Goal: Complete Application Form: Complete application form

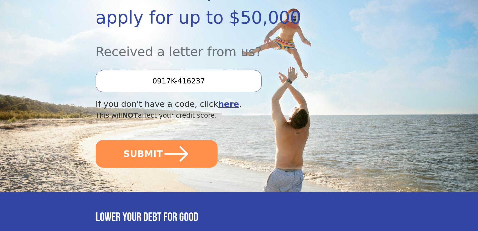
scroll to position [126, 0]
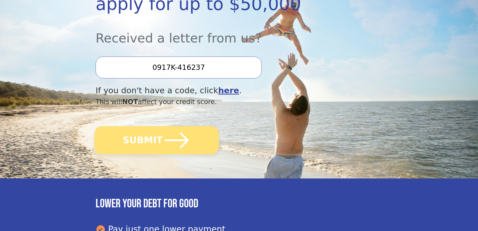
click at [177, 140] on icon "submit" at bounding box center [177, 140] width 24 height 16
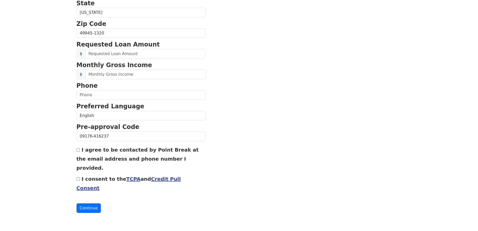
scroll to position [234, 0]
click at [79, 148] on input "I agree to be contacted by Point Break at the email address and phone number I …" at bounding box center [78, 149] width 3 height 3
checkbox input "true"
click at [79, 177] on input "I consent to the TCPA and Credit Pull Consent" at bounding box center [78, 178] width 3 height 3
checkbox input "true"
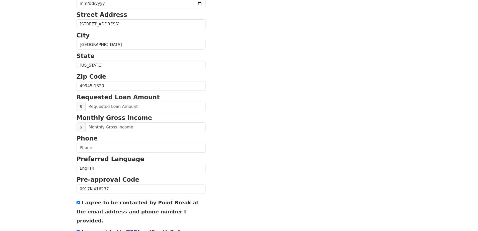
scroll to position [133, 0]
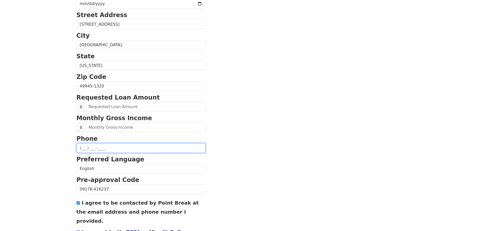
click at [164, 153] on input "text" at bounding box center [141, 148] width 129 height 10
type input "[PHONE_NUMBER]"
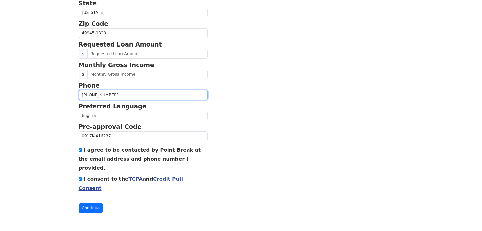
scroll to position [234, 0]
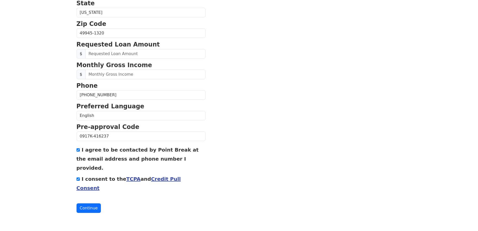
click at [136, 176] on link "TCPA" at bounding box center [133, 179] width 14 height 6
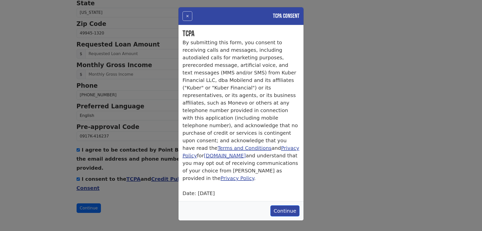
scroll to position [72, 0]
click at [280, 209] on button "Continue" at bounding box center [284, 210] width 29 height 11
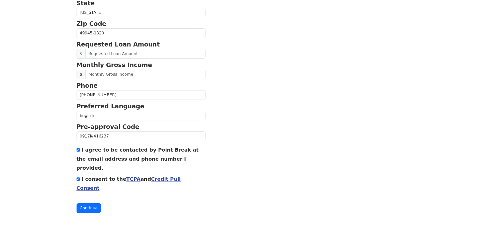
click at [181, 176] on link "Credit Pull Consent" at bounding box center [129, 183] width 104 height 15
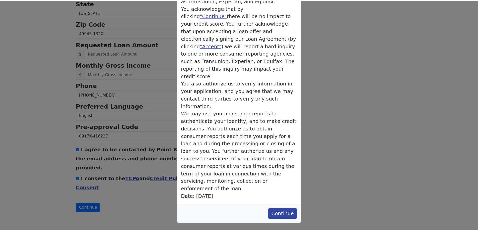
scroll to position [207, 0]
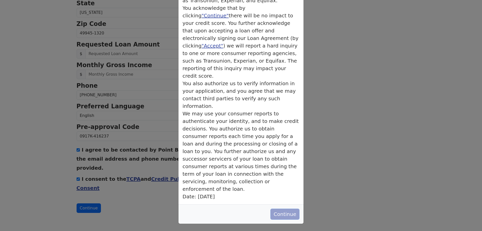
click at [277, 213] on button "Continue" at bounding box center [284, 213] width 29 height 11
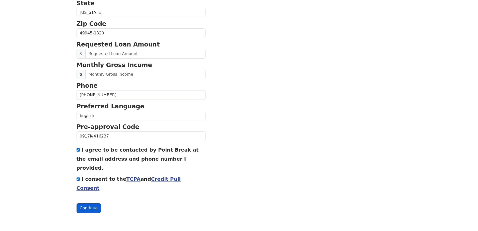
click at [95, 211] on button "Continue" at bounding box center [89, 208] width 25 height 10
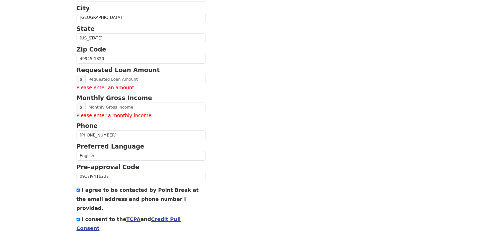
scroll to position [186, 0]
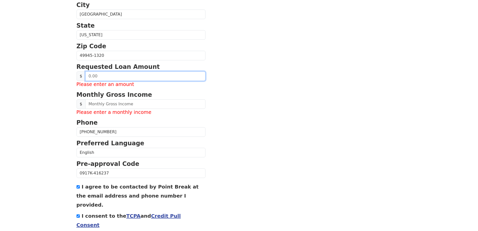
click at [161, 81] on input "text" at bounding box center [145, 76] width 120 height 10
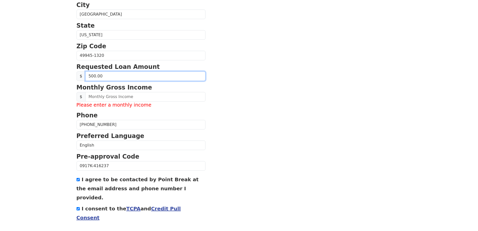
type input "5,000.00"
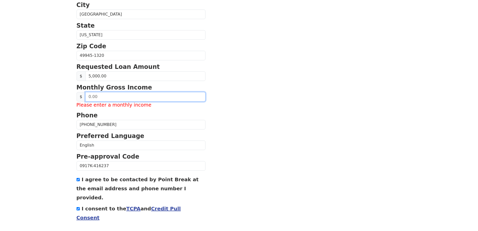
click at [158, 101] on input "text" at bounding box center [145, 97] width 120 height 10
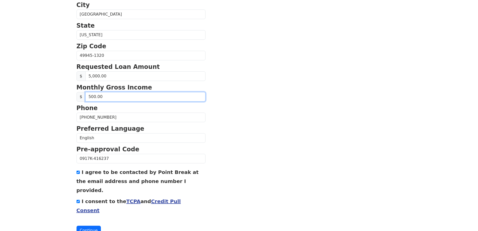
type input "5,000.00"
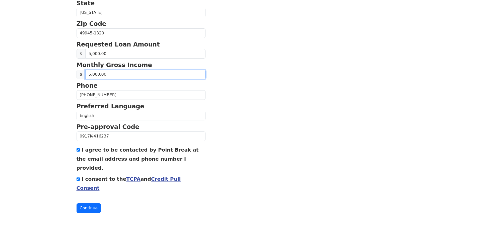
scroll to position [261, 0]
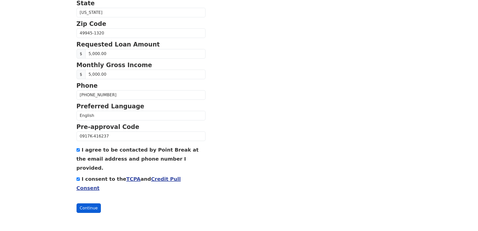
click at [93, 206] on button "Continue" at bounding box center [89, 208] width 25 height 10
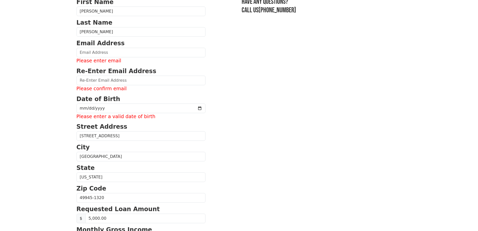
scroll to position [35, 0]
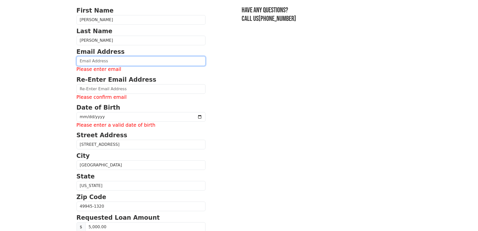
click at [149, 66] on input "email" at bounding box center [141, 61] width 129 height 10
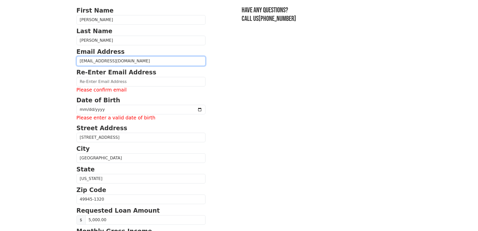
type input "[EMAIL_ADDRESS][DOMAIN_NAME]"
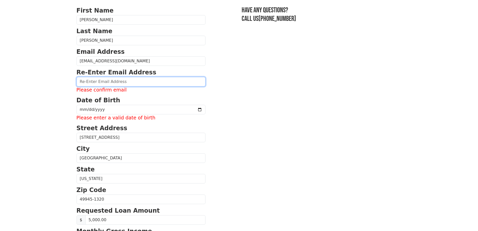
click at [185, 86] on input "email" at bounding box center [141, 82] width 129 height 10
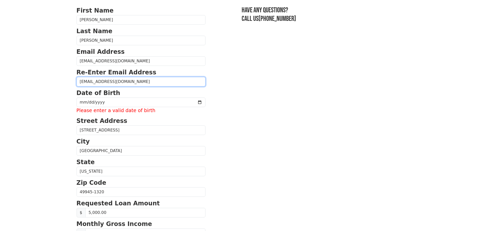
type input "[EMAIL_ADDRESS][DOMAIN_NAME]"
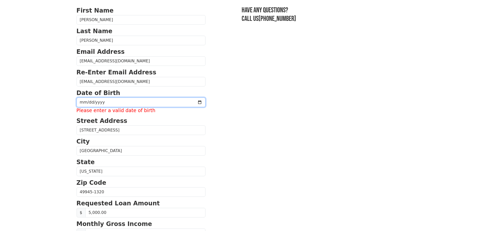
click at [195, 107] on input "date" at bounding box center [141, 102] width 129 height 10
click at [120, 107] on input "date" at bounding box center [141, 102] width 129 height 10
type input "[DATE]"
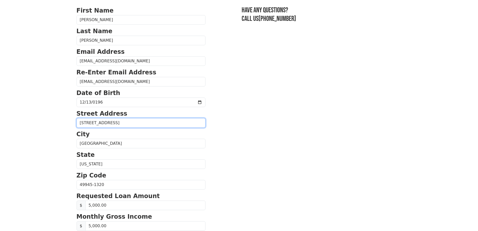
click at [160, 128] on input "[STREET_ADDRESS]" at bounding box center [141, 123] width 129 height 10
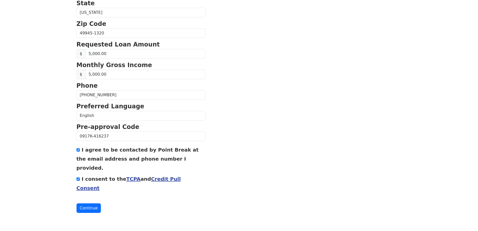
scroll to position [234, 0]
click at [98, 205] on button "Continue" at bounding box center [89, 208] width 25 height 10
